Goal: Task Accomplishment & Management: Use online tool/utility

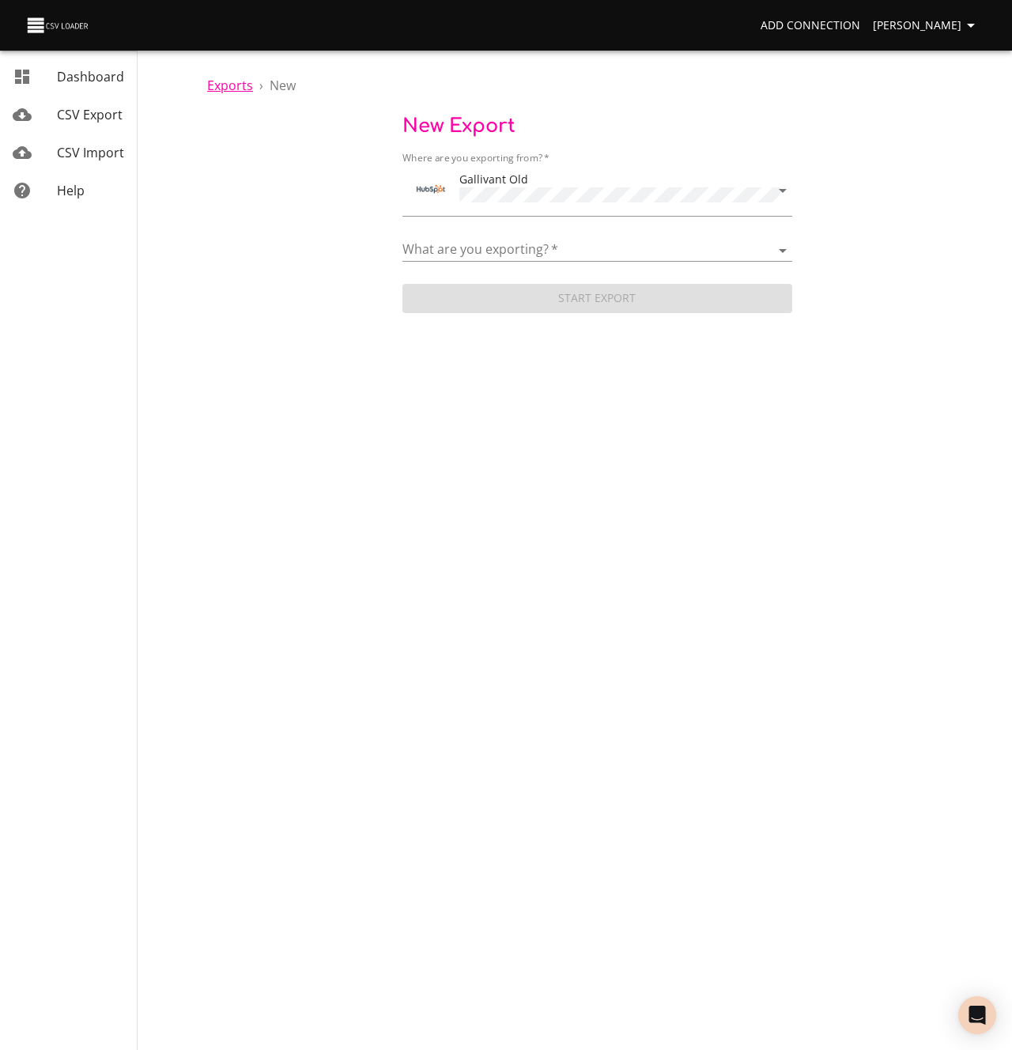
click at [223, 81] on span "Exports" at bounding box center [230, 85] width 46 height 17
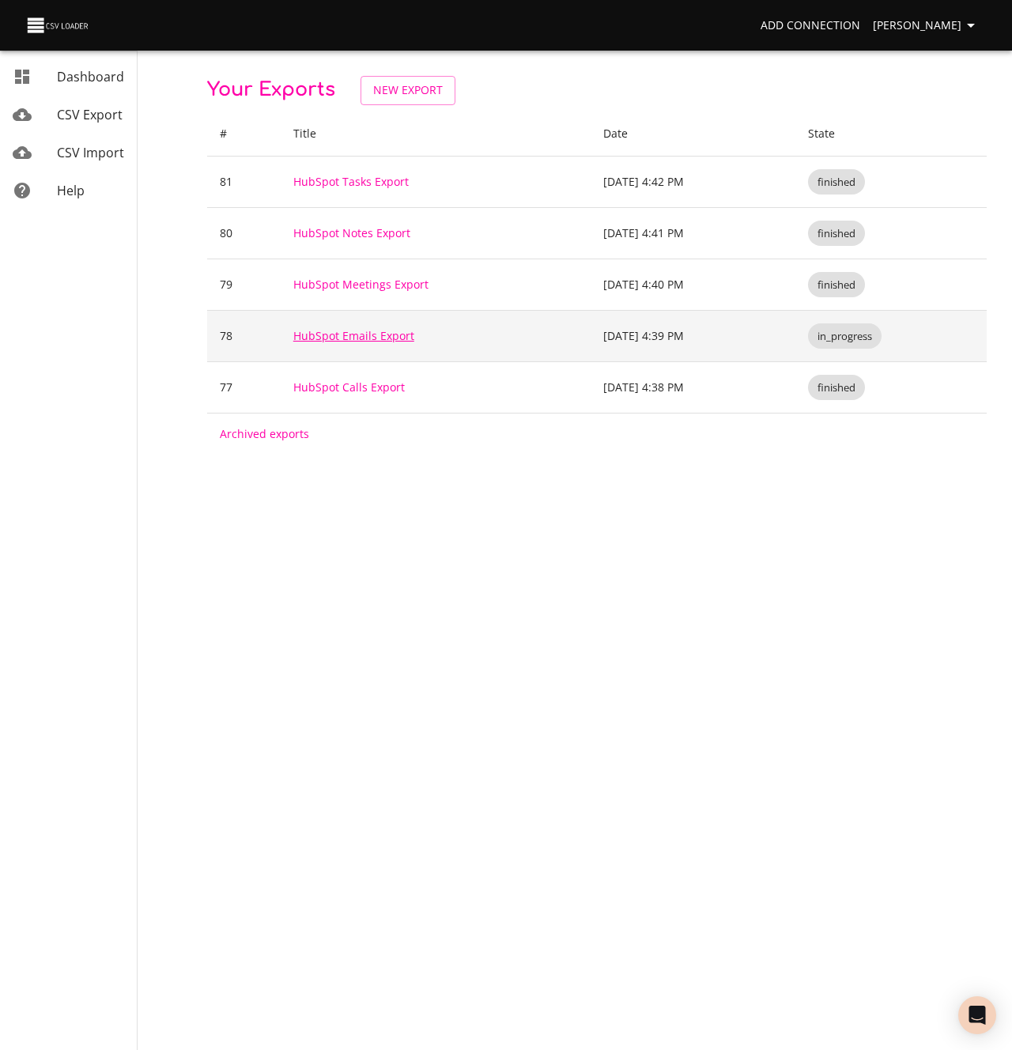
click at [395, 331] on link "HubSpot Emails Export" at bounding box center [353, 335] width 121 height 15
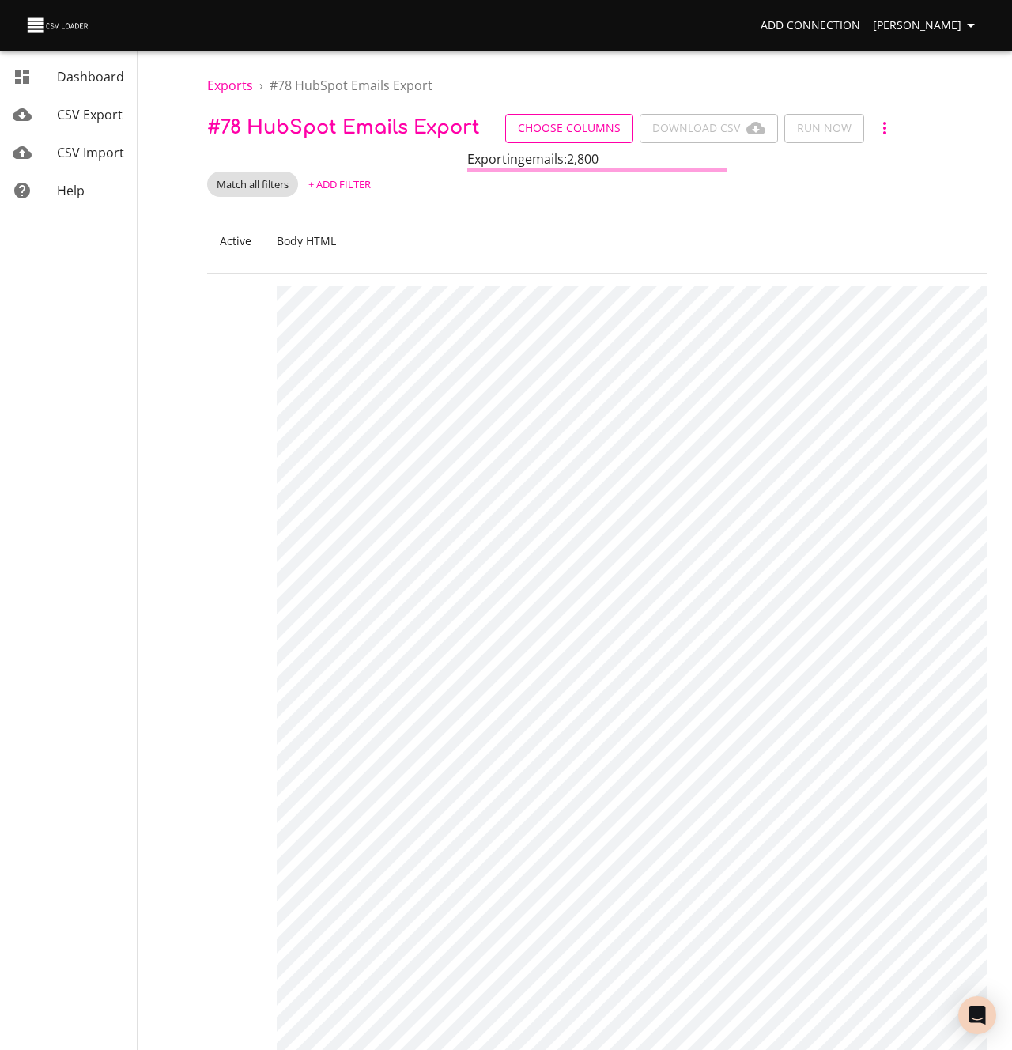
click at [534, 118] on button "Choose Columns" at bounding box center [569, 128] width 128 height 29
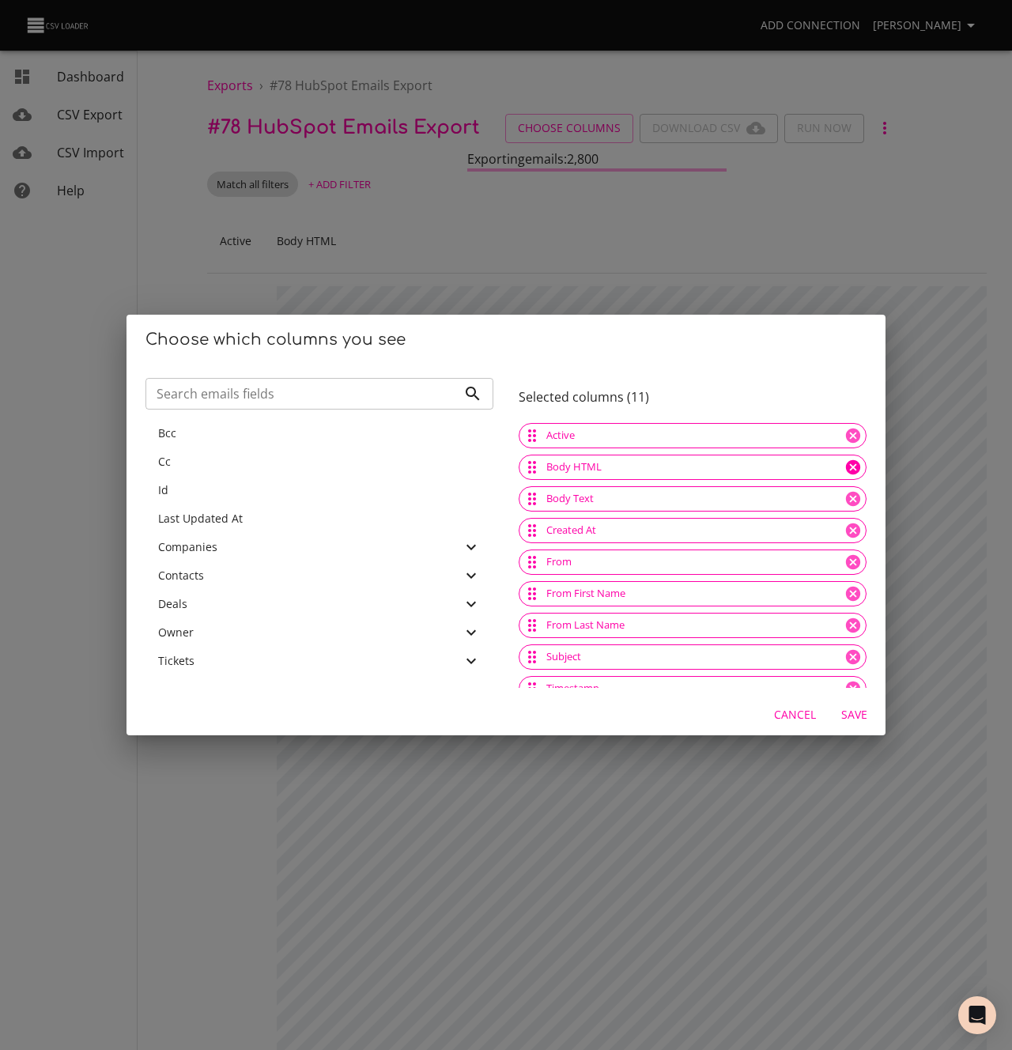
click at [855, 463] on icon at bounding box center [853, 467] width 14 height 14
click at [856, 715] on span "Save" at bounding box center [854, 715] width 38 height 20
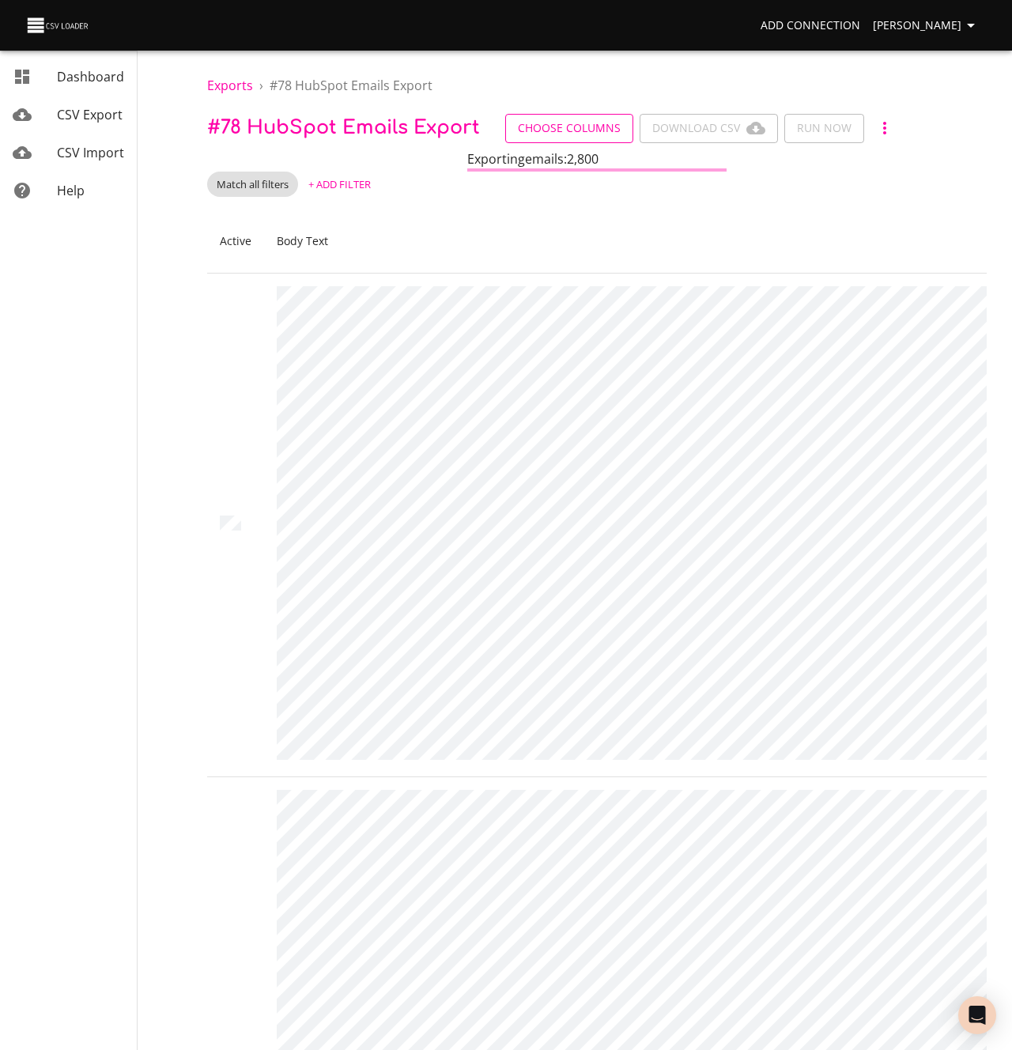
click at [580, 135] on span "Choose Columns" at bounding box center [569, 129] width 103 height 20
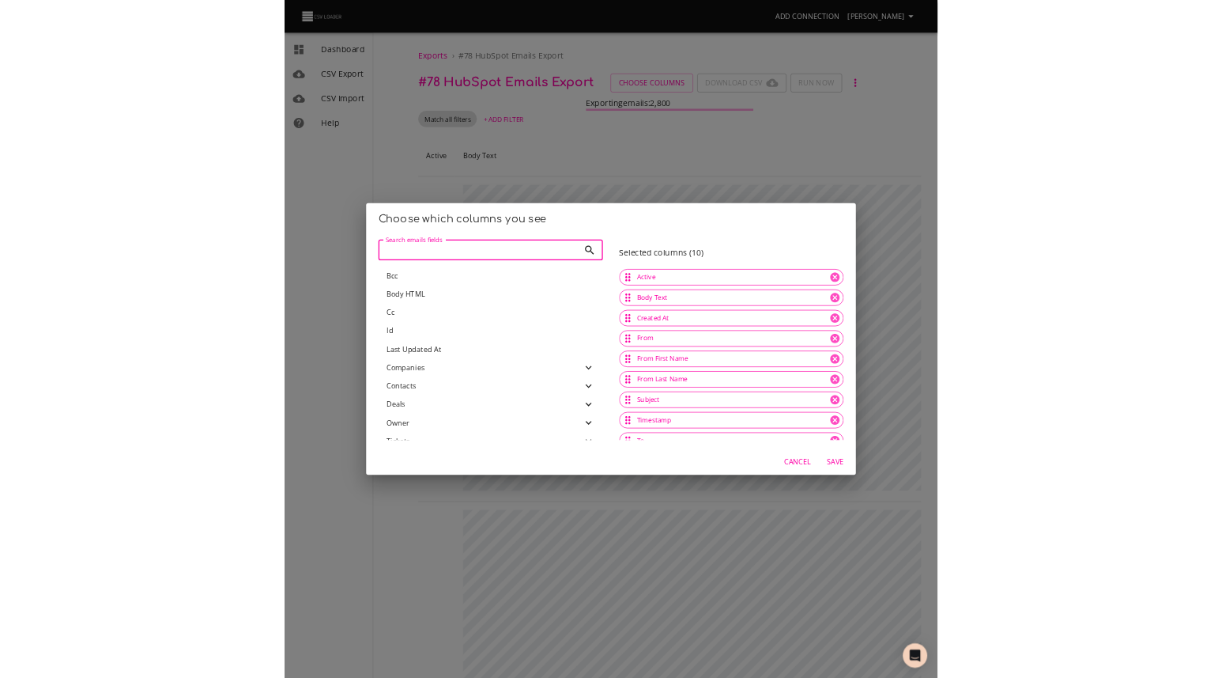
scroll to position [48, 0]
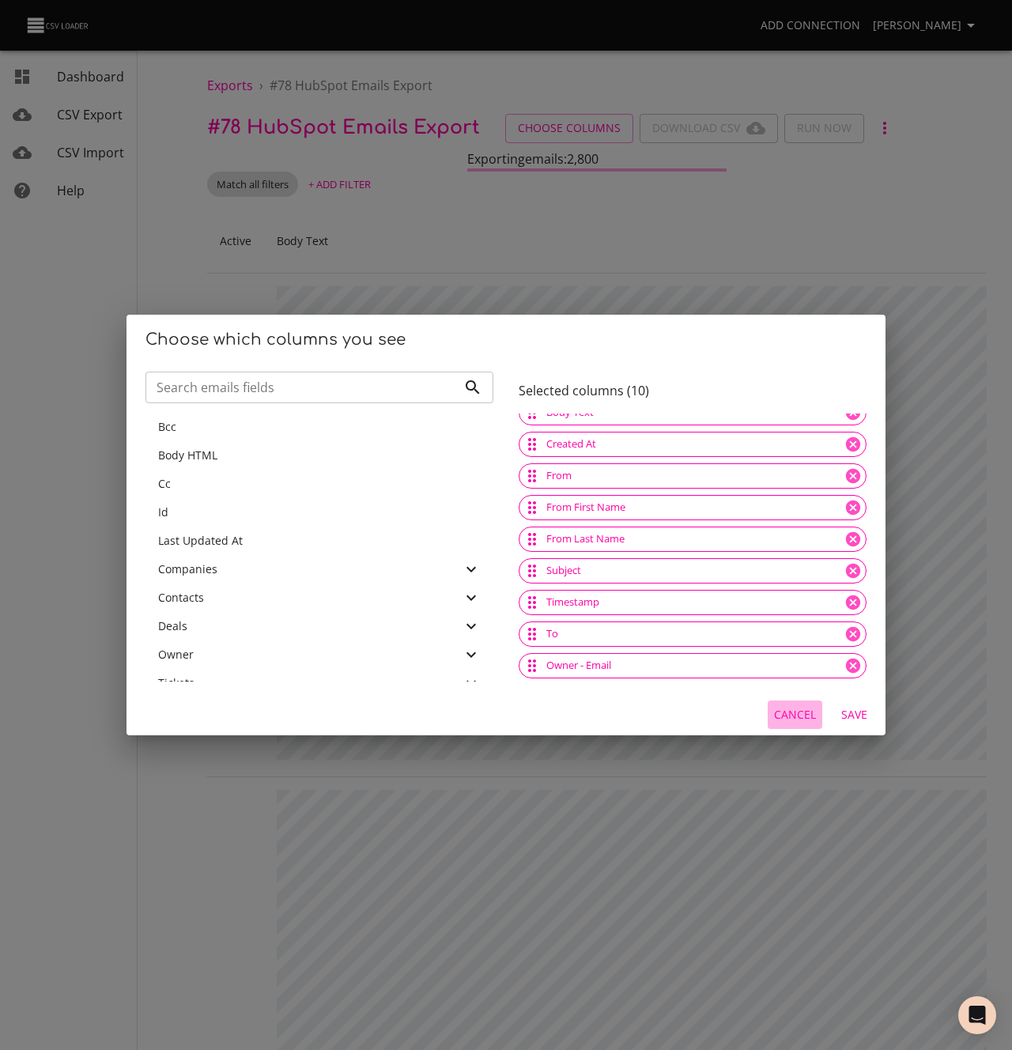
click at [796, 717] on span "Cancel" at bounding box center [795, 715] width 42 height 20
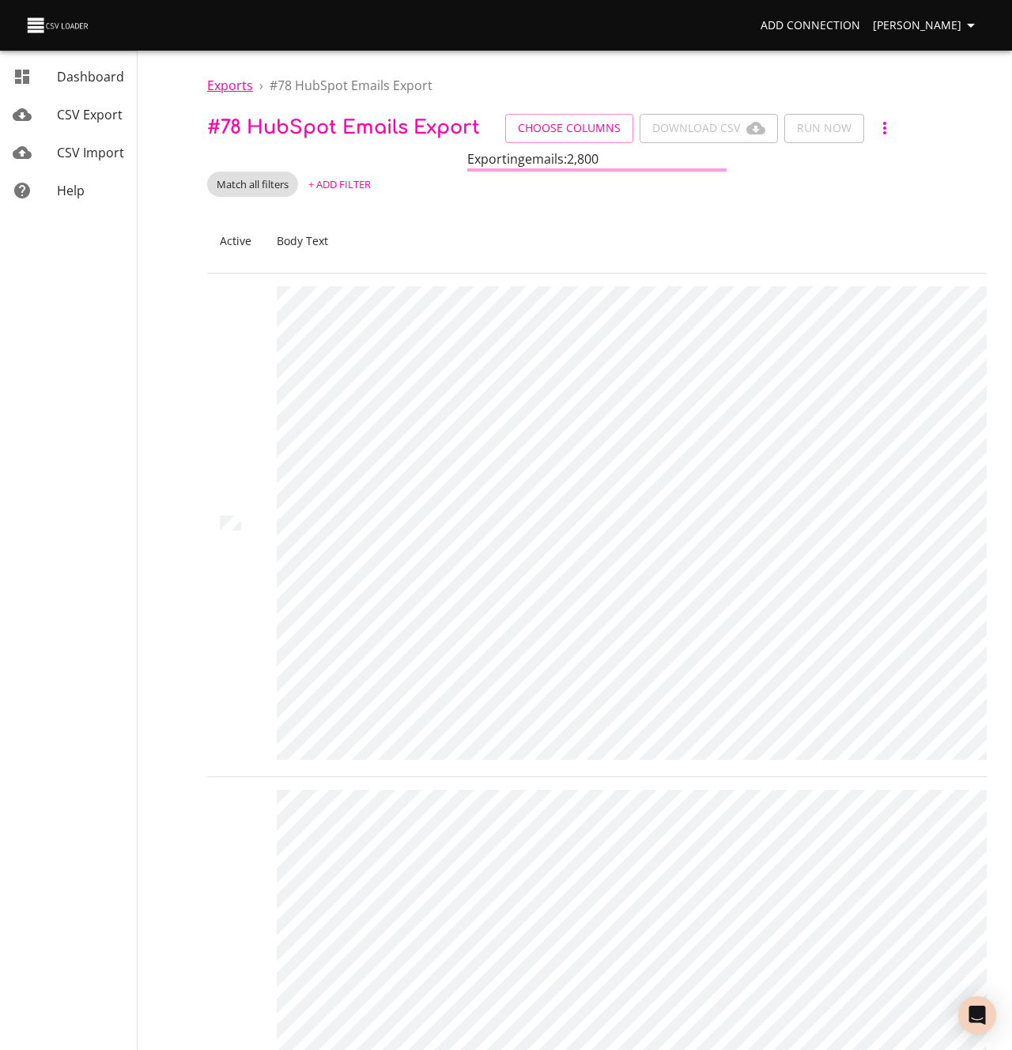
click at [232, 84] on span "Exports" at bounding box center [230, 85] width 46 height 17
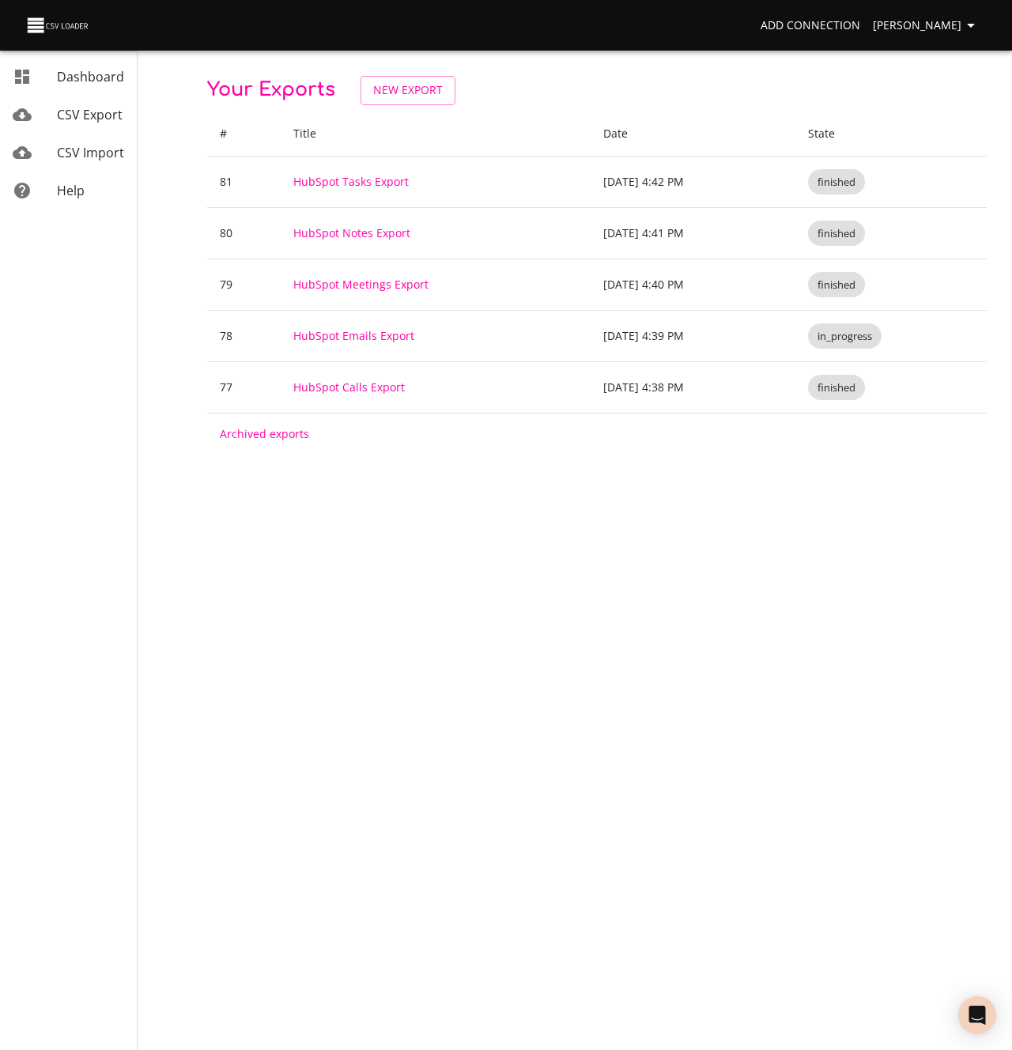
click at [514, 108] on div "Your Exports New Export # Title Date State 81 HubSpot Tasks Export [DATE] 4:42 …" at bounding box center [597, 265] width 780 height 379
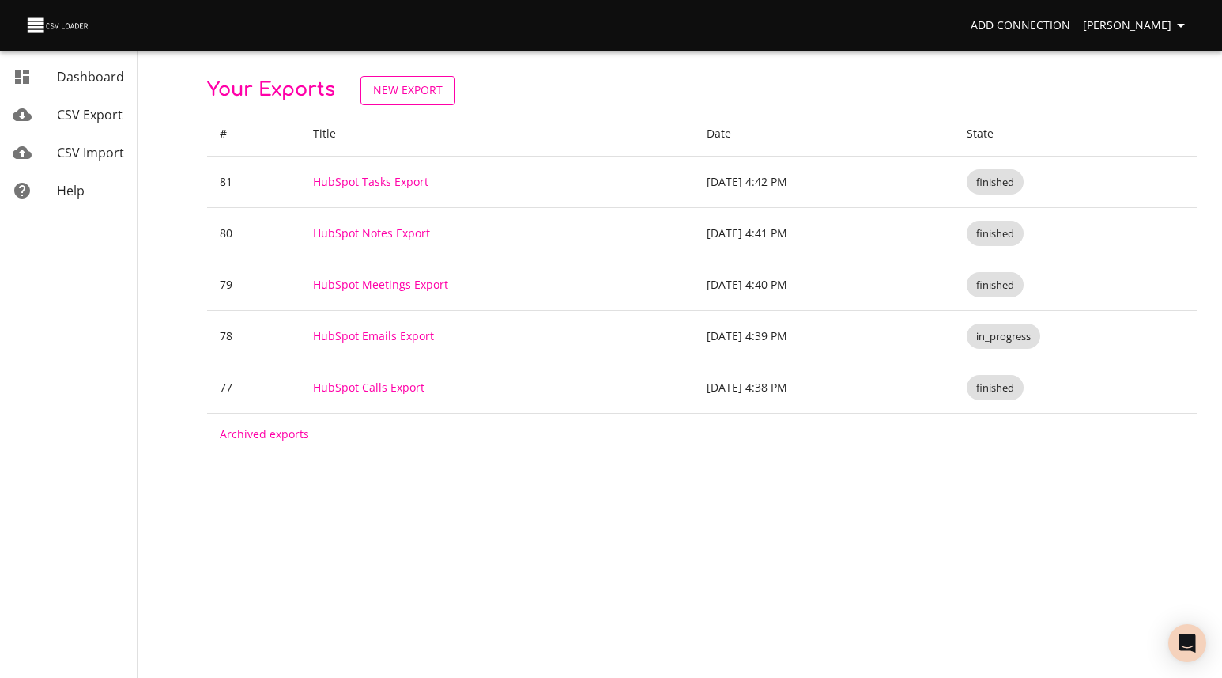
click at [421, 96] on span "New Export" at bounding box center [408, 91] width 70 height 20
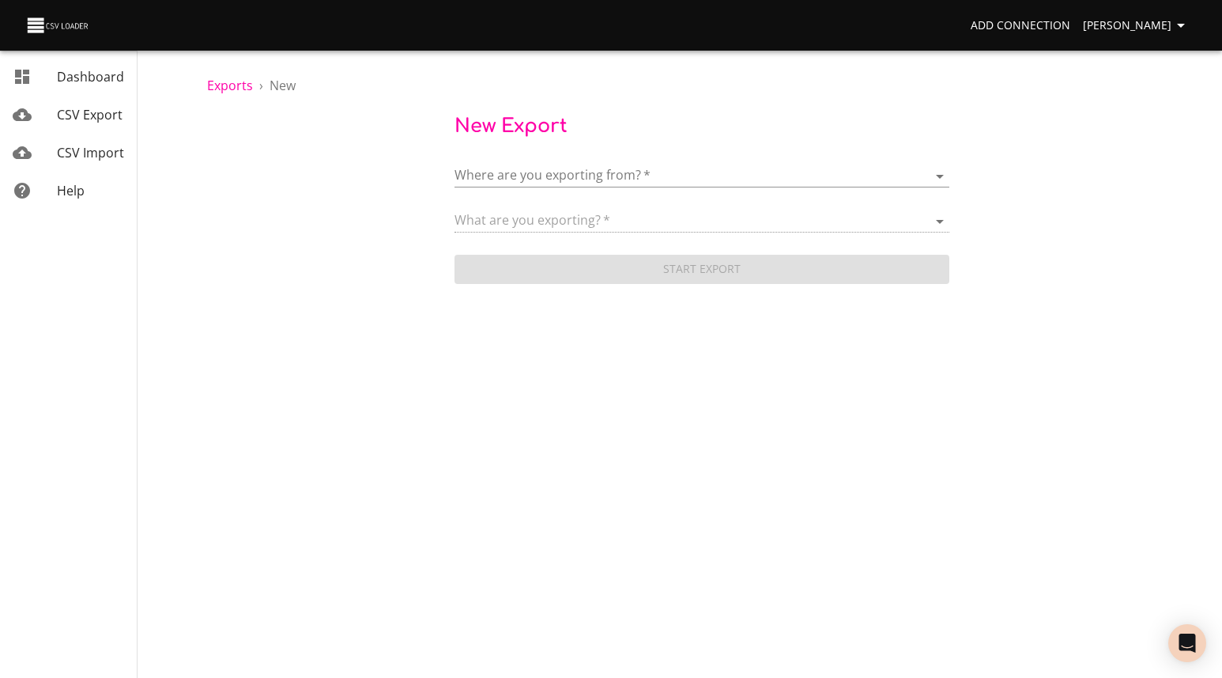
click at [593, 171] on body "Add Connection [PERSON_NAME] Dashboard CSV Export CSV Import Help Exports › New…" at bounding box center [611, 339] width 1222 height 678
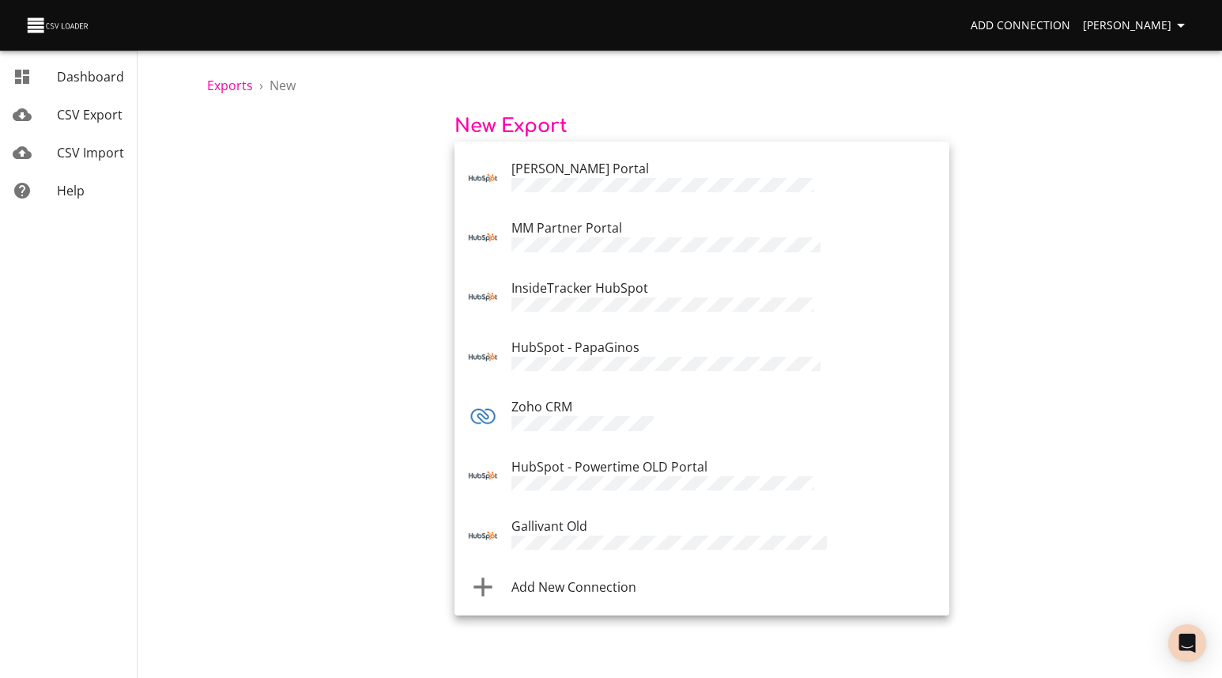
click at [554, 535] on p at bounding box center [724, 544] width 425 height 18
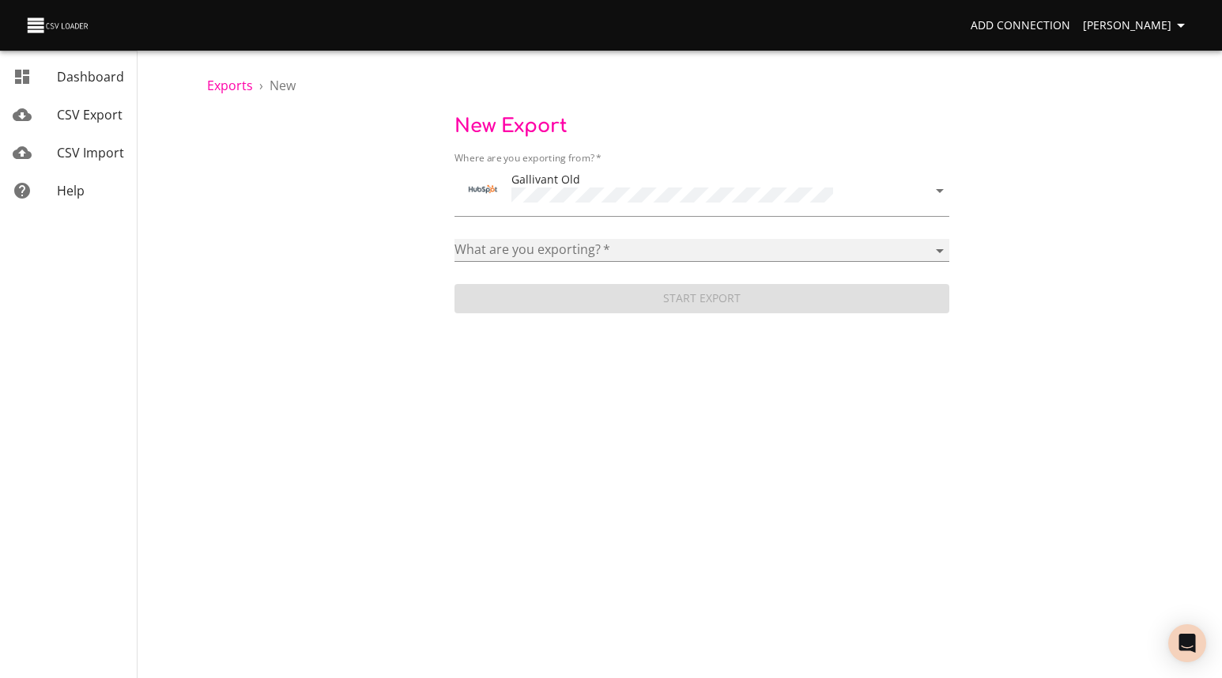
click at [477, 245] on select "Addresses Blog posts Calls Companies Contacts Deal pipelines Deal stages Deals …" at bounding box center [702, 250] width 495 height 23
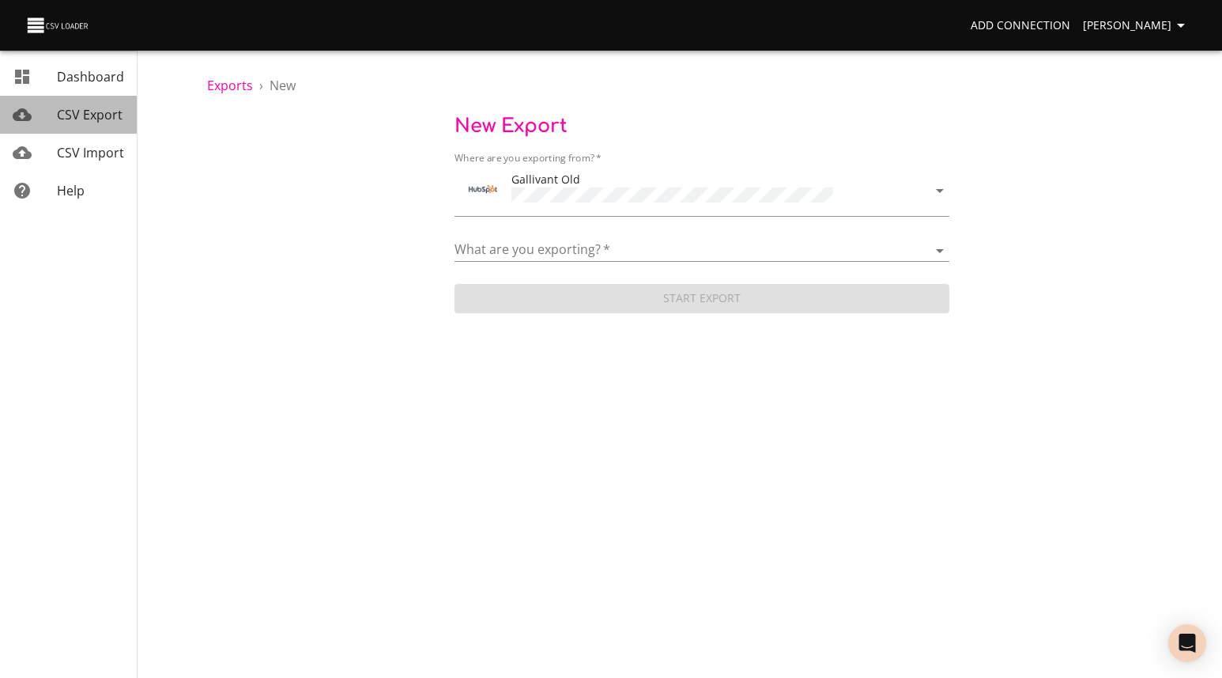
click at [77, 119] on span "CSV Export" at bounding box center [90, 114] width 66 height 17
